Goal: Transaction & Acquisition: Subscribe to service/newsletter

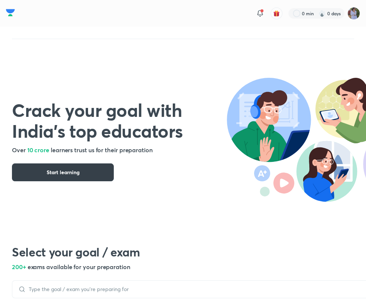
click at [86, 175] on button "Start learning" at bounding box center [63, 173] width 102 height 18
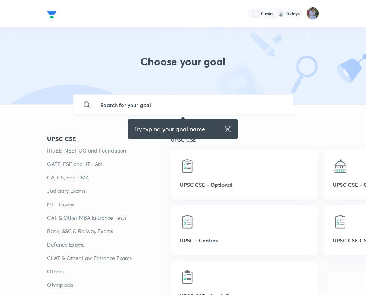
click at [228, 126] on icon at bounding box center [227, 128] width 9 height 9
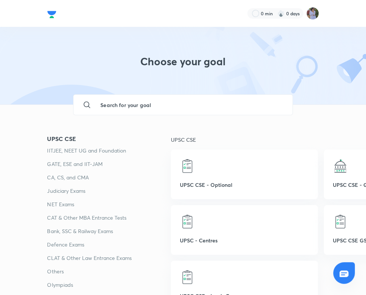
drag, startPoint x: 368, startPoint y: 57, endPoint x: 52, endPoint y: 200, distance: 346.4
click at [52, 200] on p "NET Exams" at bounding box center [108, 204] width 123 height 9
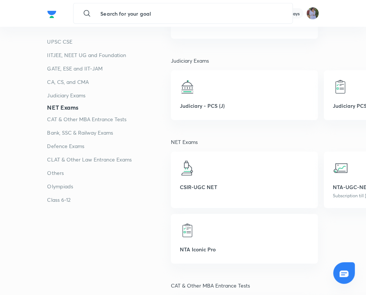
scroll to position [1294, 0]
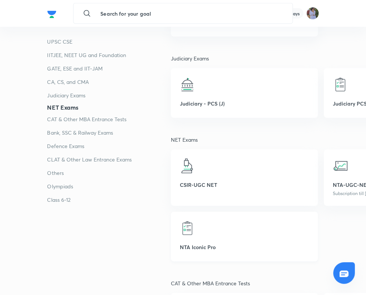
click at [190, 218] on div "NTA Iconic Pro" at bounding box center [244, 237] width 147 height 50
click at [187, 233] on img at bounding box center [187, 228] width 15 height 15
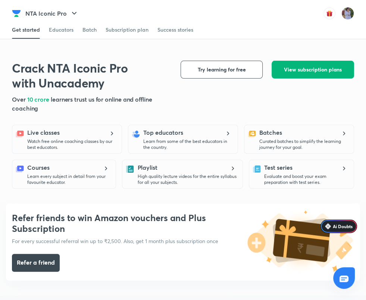
click at [299, 71] on span "View subscription plans" at bounding box center [313, 69] width 58 height 7
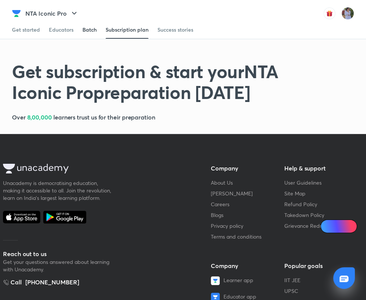
click at [84, 30] on div "Batch" at bounding box center [89, 29] width 14 height 7
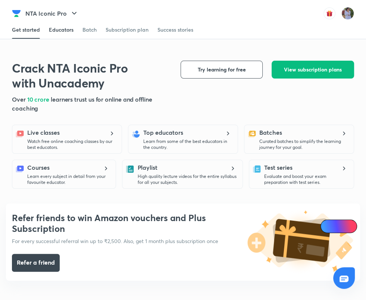
click at [55, 29] on div "Educators" at bounding box center [61, 29] width 25 height 7
click at [173, 28] on div "Success stories" at bounding box center [175, 29] width 36 height 7
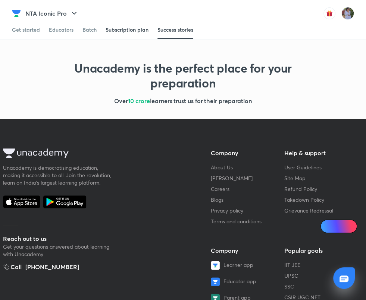
click at [105, 28] on div "Get started Educators Batch Subscription plan Success stories" at bounding box center [183, 30] width 342 height 18
click at [28, 30] on div "Get started" at bounding box center [26, 29] width 28 height 7
